Goal: Complete application form

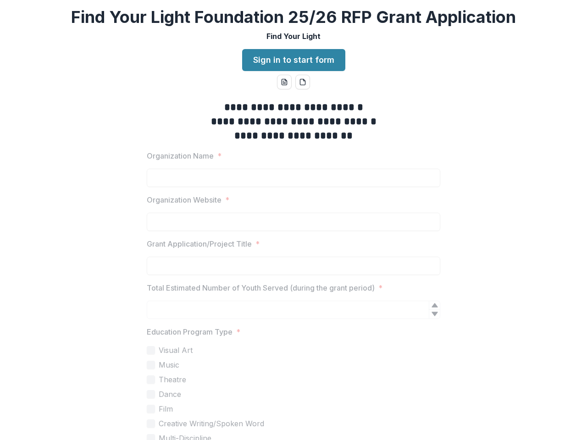
click at [283, 82] on icon "word-download" at bounding box center [283, 81] width 7 height 7
click at [301, 82] on icon "pdf-download" at bounding box center [302, 81] width 7 height 7
click at [292, 121] on strong "**********" at bounding box center [293, 121] width 165 height 10
click at [289, 332] on span "Education Program Type *" at bounding box center [291, 331] width 288 height 11
click at [292, 350] on label "Visual Art" at bounding box center [293, 350] width 293 height 11
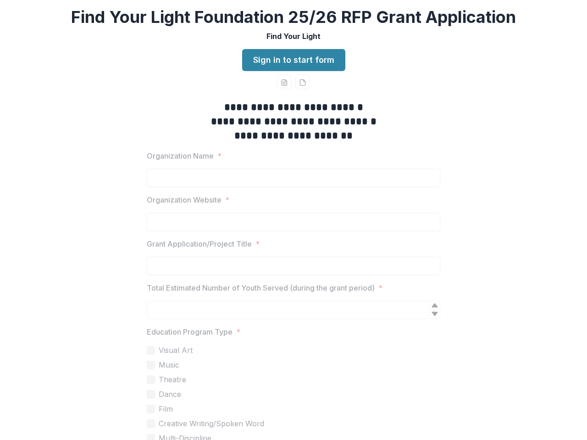
click at [292, 365] on label "Music" at bounding box center [293, 364] width 293 height 11
click at [292, 379] on label "Theatre" at bounding box center [293, 379] width 293 height 11
click at [292, 394] on label "Dance" at bounding box center [293, 394] width 293 height 11
click at [292, 409] on label "Film" at bounding box center [293, 408] width 293 height 11
